Goal: Find contact information: Find contact information

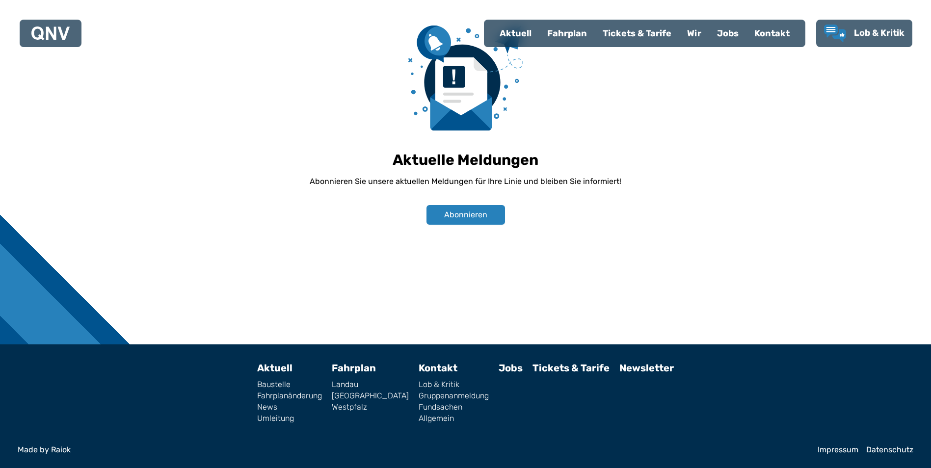
click at [841, 448] on link "Impressum" at bounding box center [837, 450] width 41 height 8
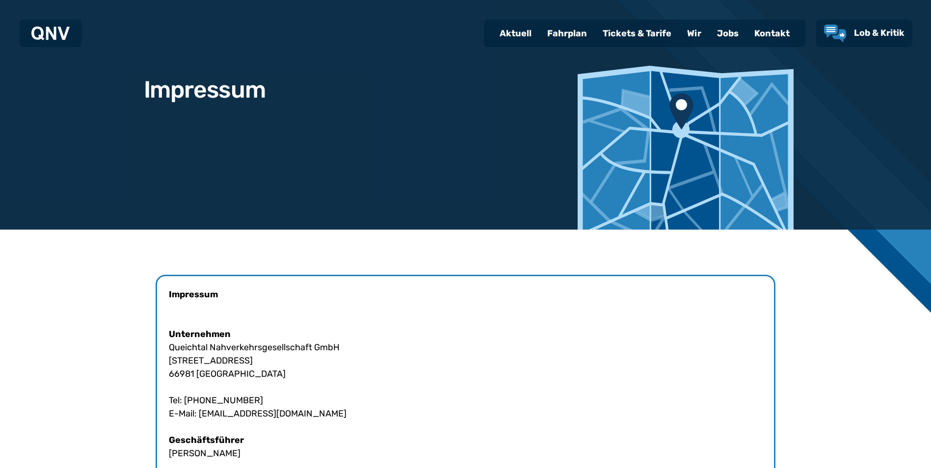
scroll to position [147, 0]
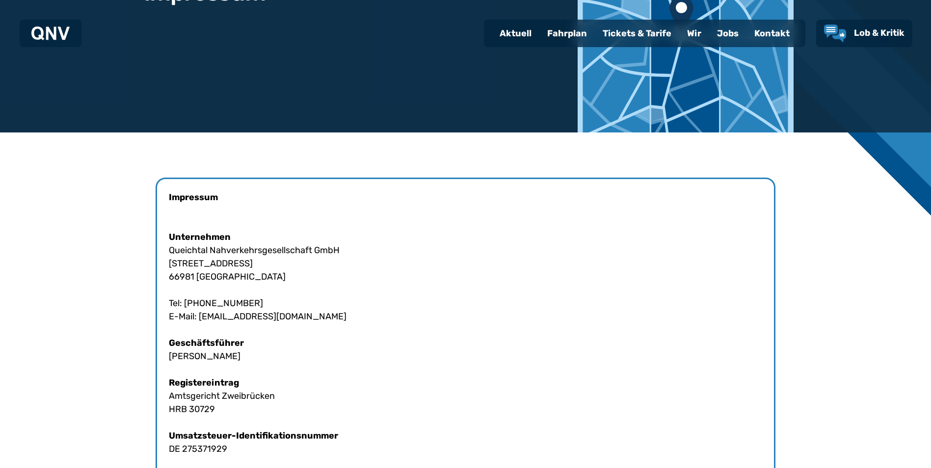
click at [194, 264] on div "Impressum Unternehmen Queichtal Nahverkehrsgesellschaft GmbH [STREET_ADDRESS] T…" at bounding box center [466, 436] width 620 height 517
copy div "Industriestraße"
click at [178, 274] on div "Impressum Unternehmen Queichtal Nahverkehrsgesellschaft GmbH [STREET_ADDRESS] T…" at bounding box center [466, 436] width 620 height 517
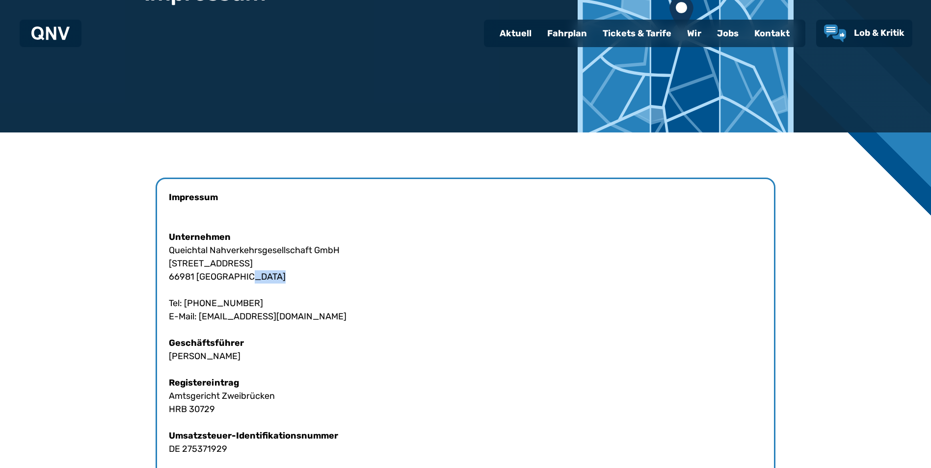
copy div "66981"
